Goal: Task Accomplishment & Management: Use online tool/utility

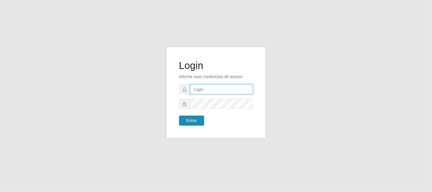
type input "elvis@casatudo"
click at [197, 120] on button "Entrar" at bounding box center [191, 121] width 25 height 10
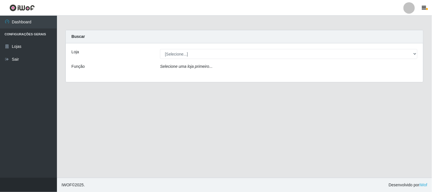
click at [417, 53] on div "[Selecione...] Casatudo BR" at bounding box center [289, 54] width 266 height 10
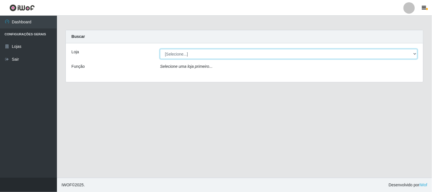
click at [414, 53] on select "[Selecione...] Casatudo BR" at bounding box center [288, 54] width 257 height 10
select select "197"
click at [160, 49] on select "[Selecione...] Casatudo BR" at bounding box center [288, 54] width 257 height 10
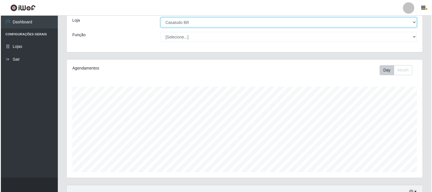
scroll to position [158, 0]
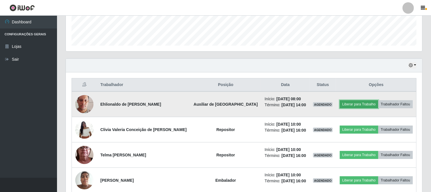
click at [348, 104] on button "Liberar para Trabalho" at bounding box center [358, 104] width 38 height 8
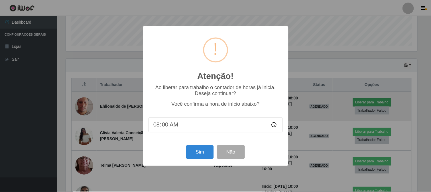
scroll to position [118, 352]
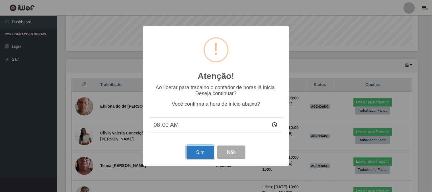
click at [200, 153] on button "Sim" at bounding box center [201, 152] width 28 height 13
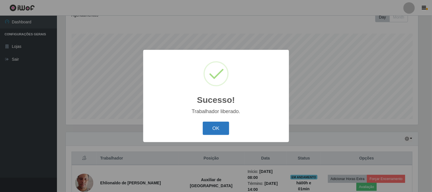
click at [211, 127] on button "OK" at bounding box center [216, 128] width 26 height 13
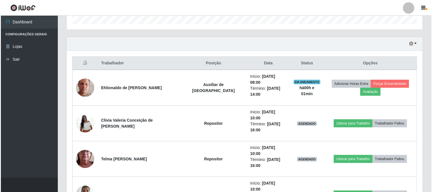
scroll to position [211, 0]
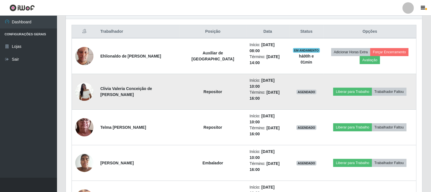
click at [82, 81] on img at bounding box center [84, 91] width 18 height 24
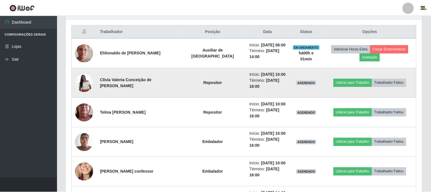
scroll to position [118, 352]
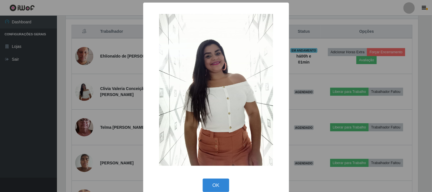
click at [82, 82] on div "× OK Cancel" at bounding box center [216, 96] width 432 height 192
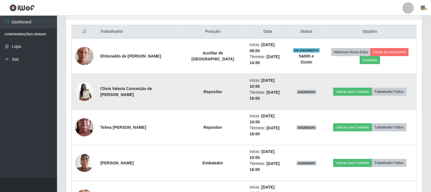
scroll to position [180, 0]
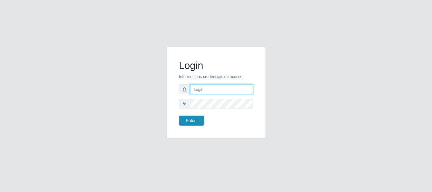
type input "elvis@casatudo"
click at [183, 121] on button "Entrar" at bounding box center [191, 121] width 25 height 10
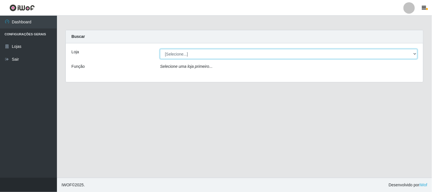
click at [409, 55] on select "[Selecione...] Casatudo BR" at bounding box center [288, 54] width 257 height 10
select select "197"
click at [160, 49] on select "[Selecione...] Casatudo BR" at bounding box center [288, 54] width 257 height 10
